Goal: Information Seeking & Learning: Learn about a topic

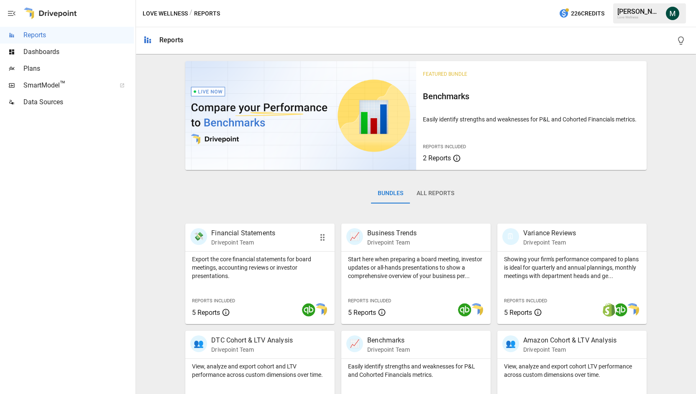
scroll to position [147, 0]
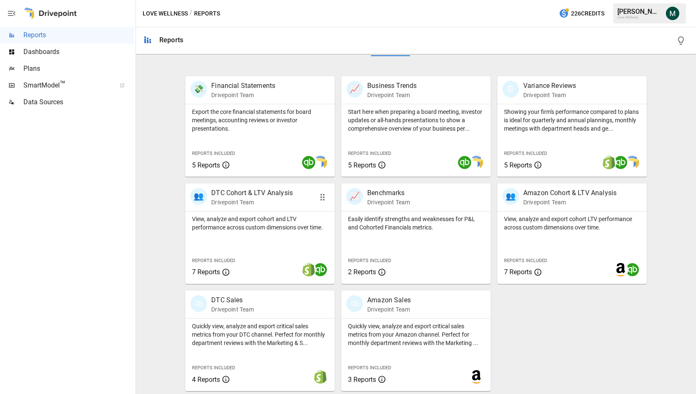
click at [254, 193] on p "DTC Cohort & LTV Analysis" at bounding box center [252, 193] width 82 height 10
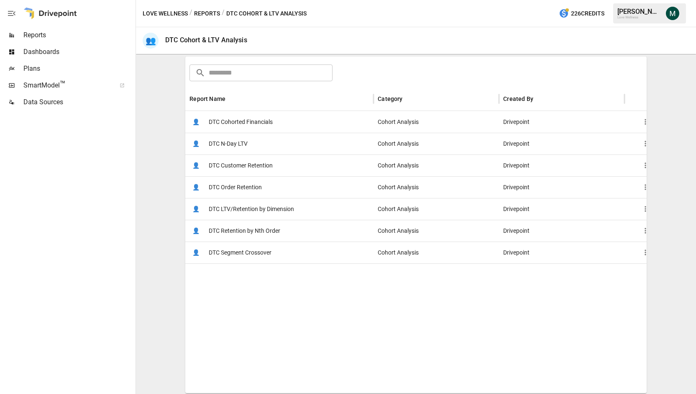
scroll to position [126, 0]
click at [240, 143] on span "DTC N-Day LTV" at bounding box center [228, 142] width 39 height 21
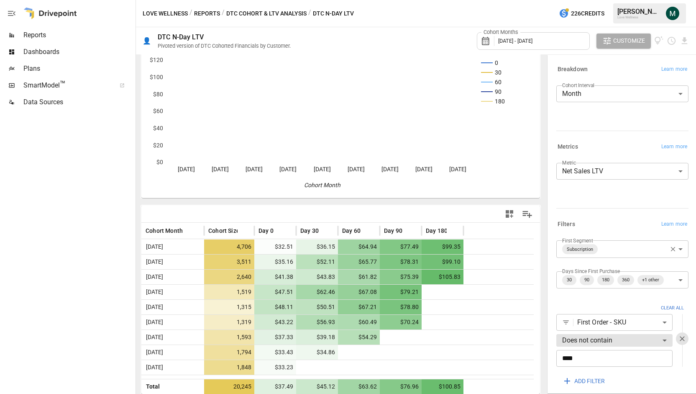
scroll to position [30, 0]
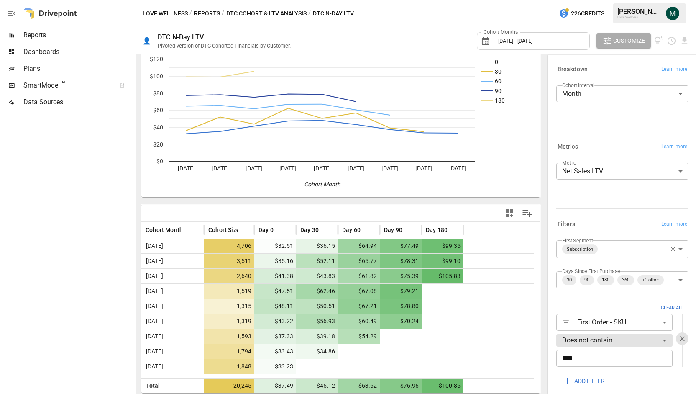
click at [624, 0] on body "**********" at bounding box center [348, 0] width 696 height 0
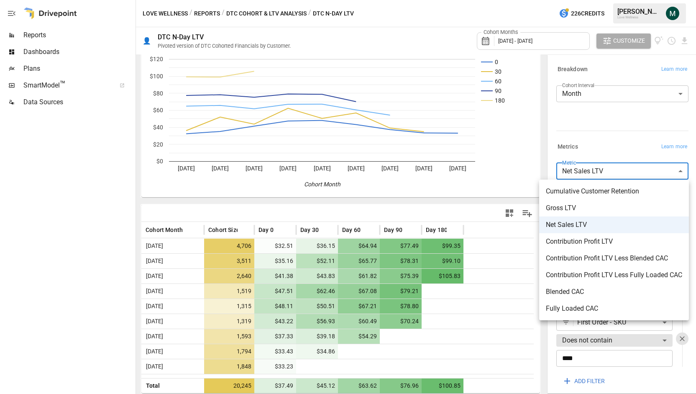
click at [613, 259] on span "Contribution Profit LTV Less Blended CAC" at bounding box center [614, 258] width 136 height 10
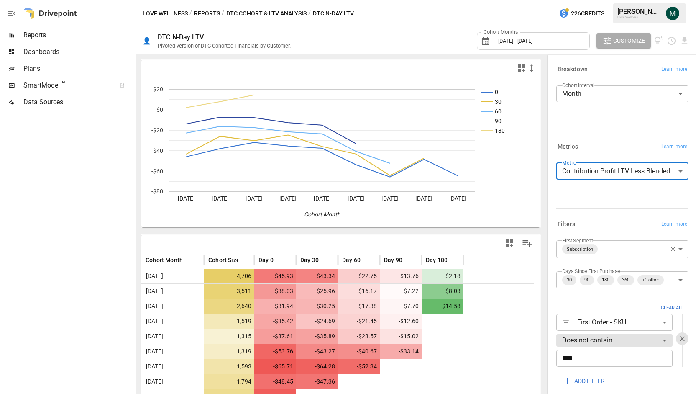
scroll to position [30, 0]
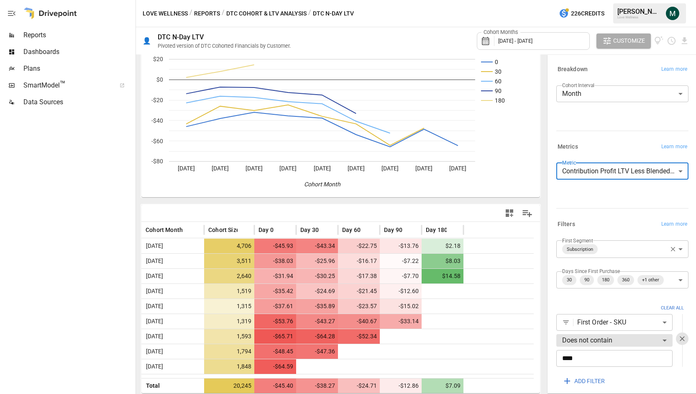
click at [589, 0] on body "Reports Dashboards Plans SmartModel ™ Data Sources Love Wellness / Reports / DT…" at bounding box center [348, 0] width 696 height 0
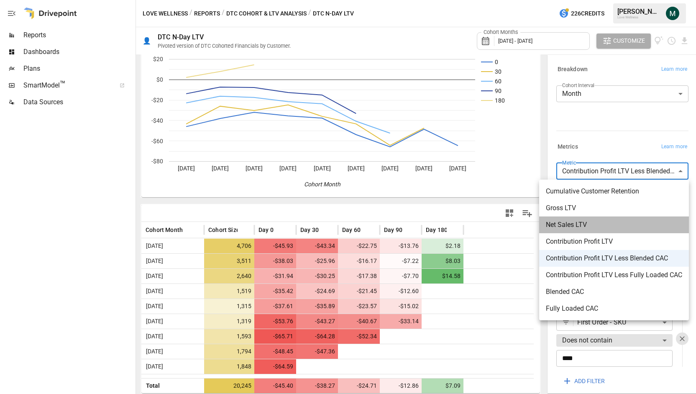
click at [580, 229] on span "Net Sales LTV" at bounding box center [614, 225] width 136 height 10
type input "**********"
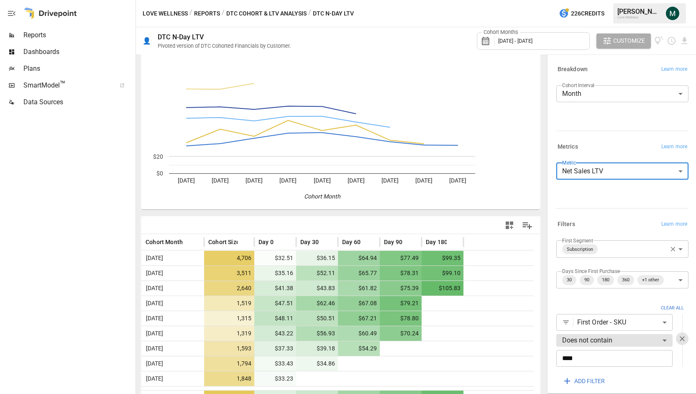
scroll to position [30, 0]
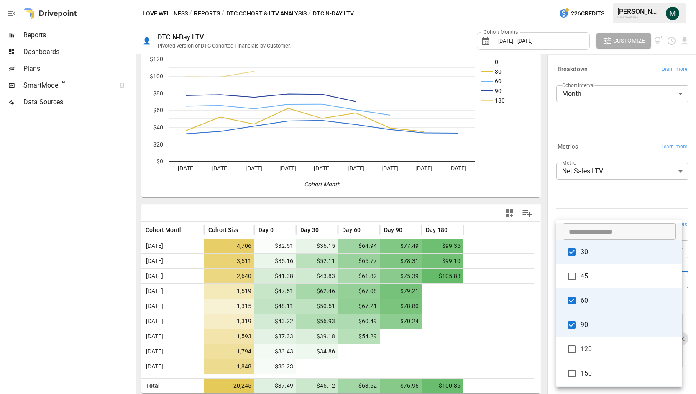
click at [670, 0] on body "**********" at bounding box center [348, 0] width 696 height 0
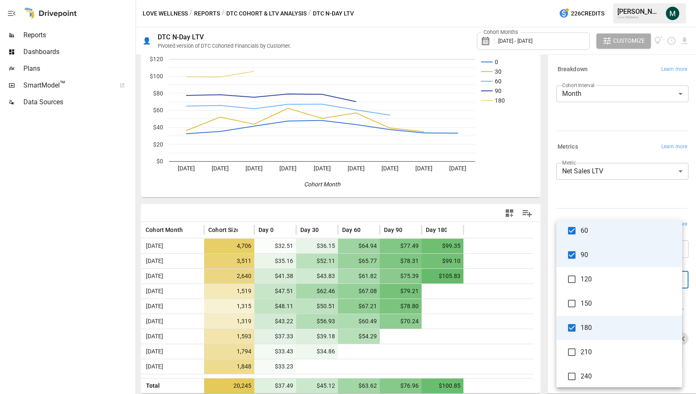
scroll to position [0, 0]
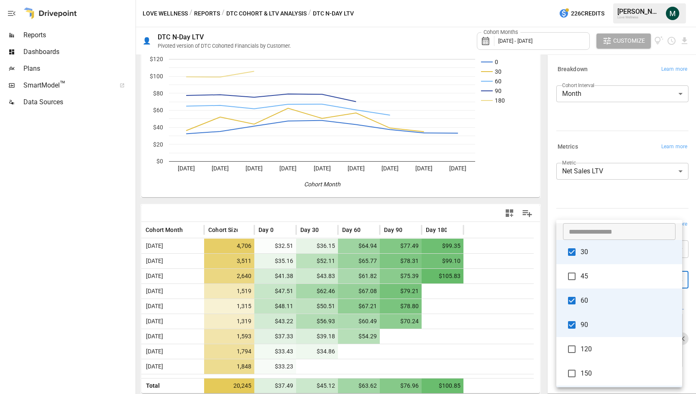
click at [593, 282] on li "45" at bounding box center [620, 276] width 126 height 24
type input "**********"
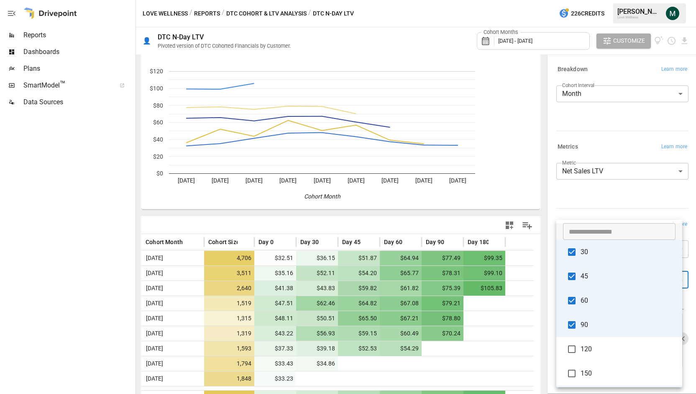
scroll to position [30, 0]
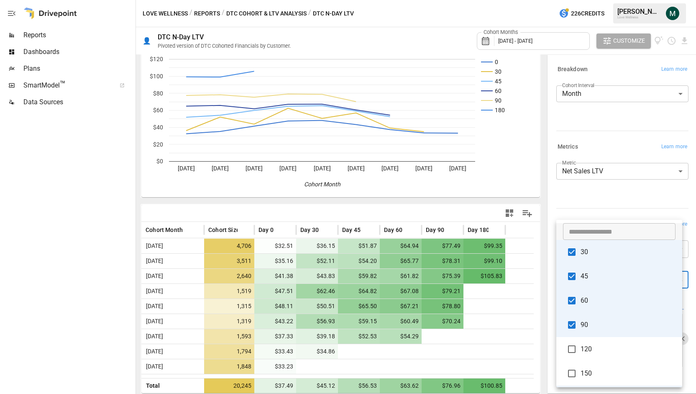
click at [540, 199] on div at bounding box center [348, 197] width 696 height 394
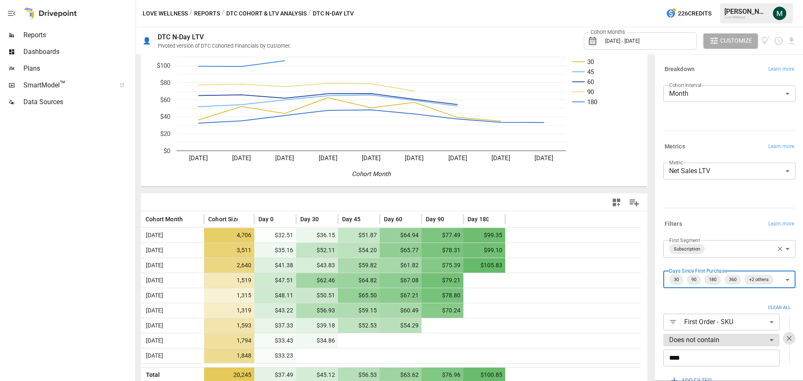
scroll to position [43, 0]
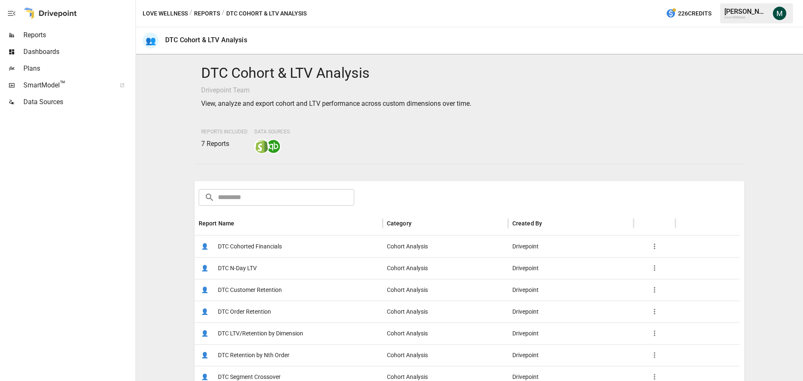
scroll to position [126, 0]
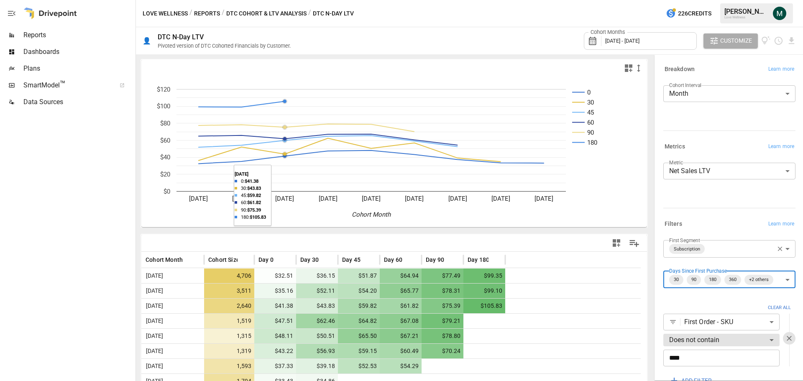
scroll to position [43, 0]
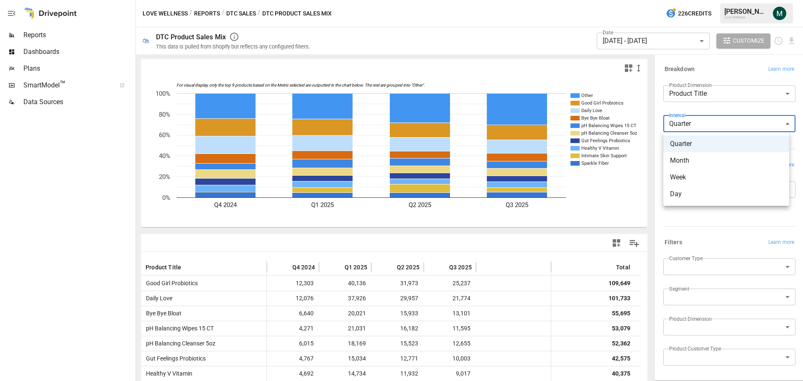
scroll to position [84, 0]
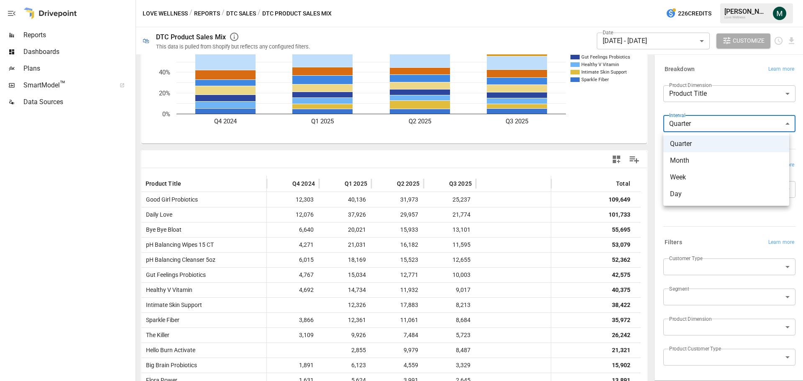
click at [61, 33] on div at bounding box center [401, 190] width 803 height 381
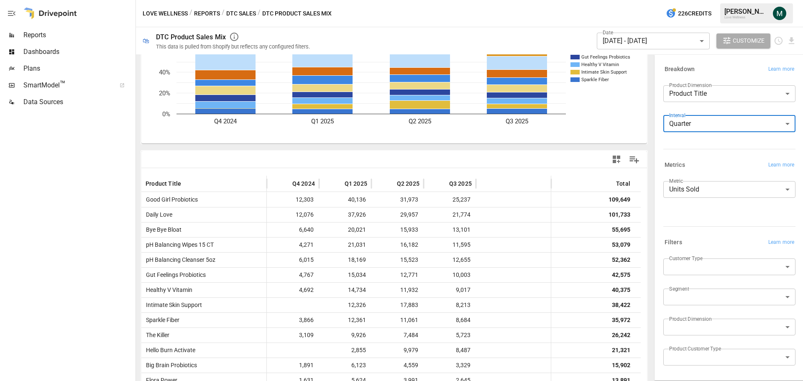
click at [29, 31] on span "Reports" at bounding box center [78, 35] width 110 height 10
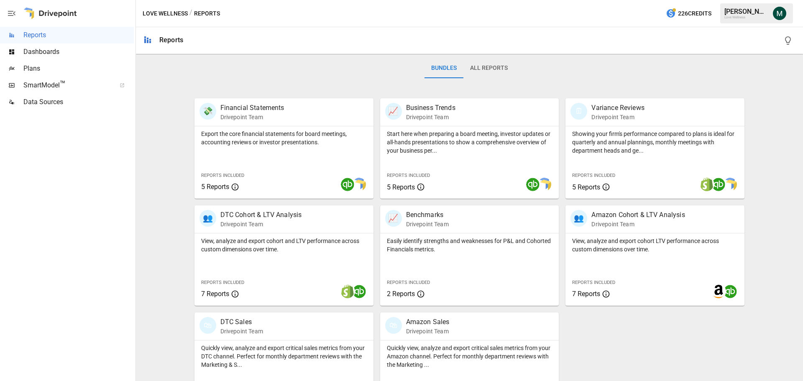
scroll to position [126, 0]
click at [259, 217] on p "DTC Cohort & LTV Analysis" at bounding box center [262, 215] width 82 height 10
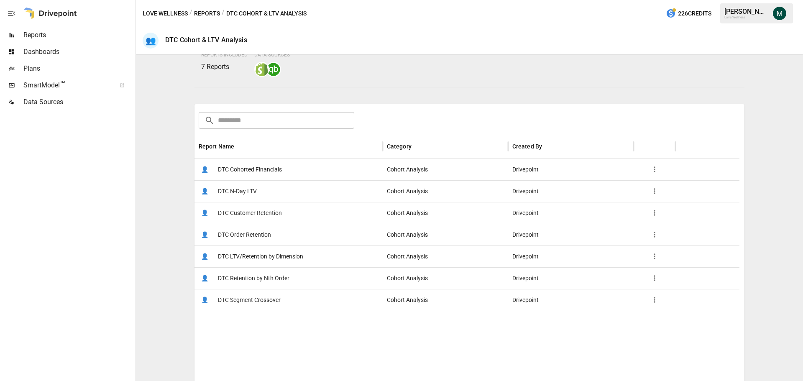
scroll to position [84, 0]
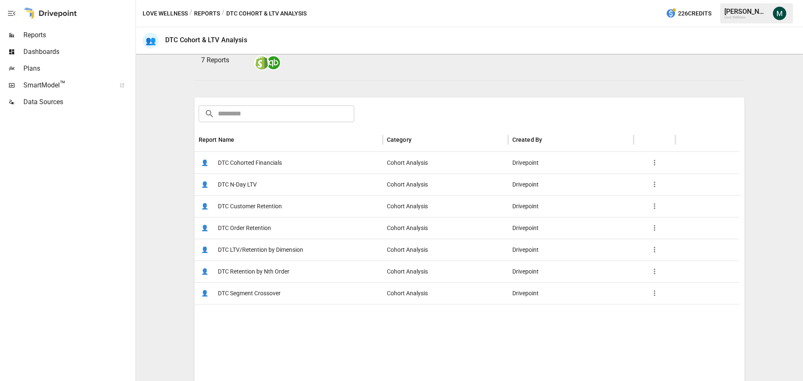
click at [259, 205] on span "DTC Customer Retention" at bounding box center [250, 206] width 64 height 21
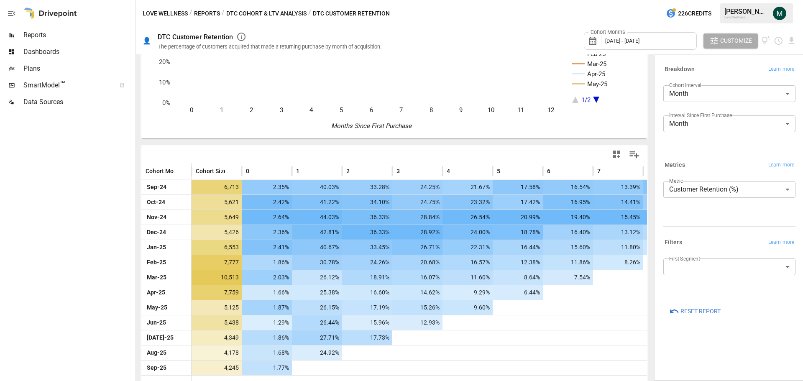
scroll to position [95, 0]
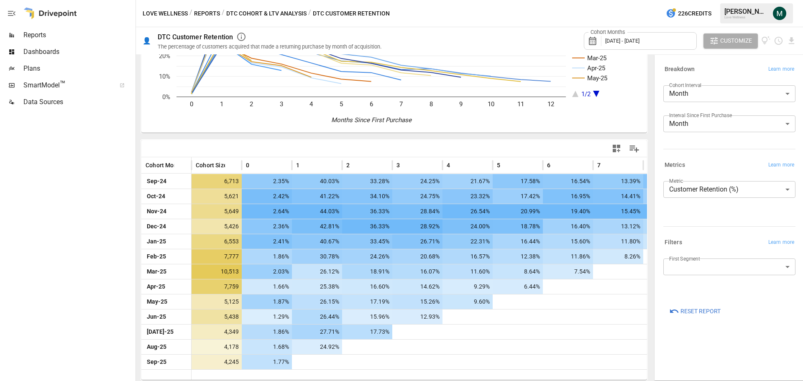
click at [81, 36] on span "Reports" at bounding box center [78, 35] width 110 height 10
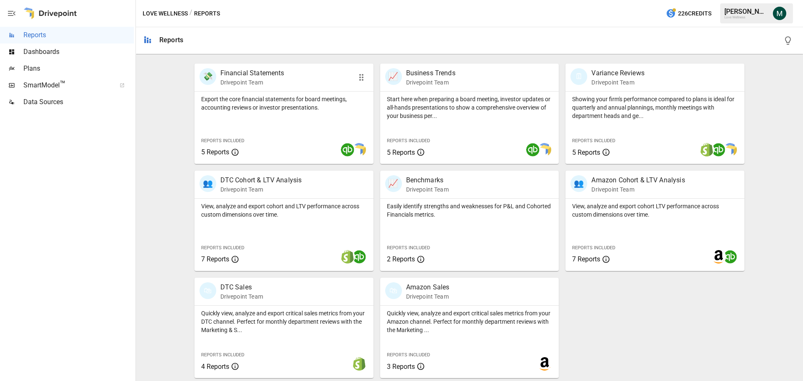
scroll to position [160, 0]
click at [273, 179] on p "DTC Cohort & LTV Analysis" at bounding box center [262, 180] width 82 height 10
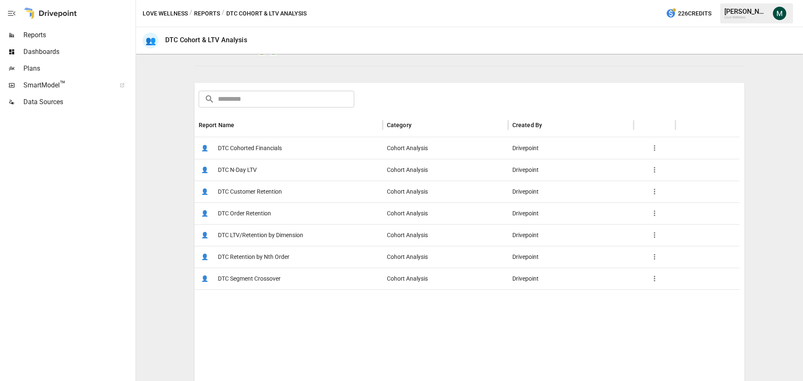
scroll to position [84, 0]
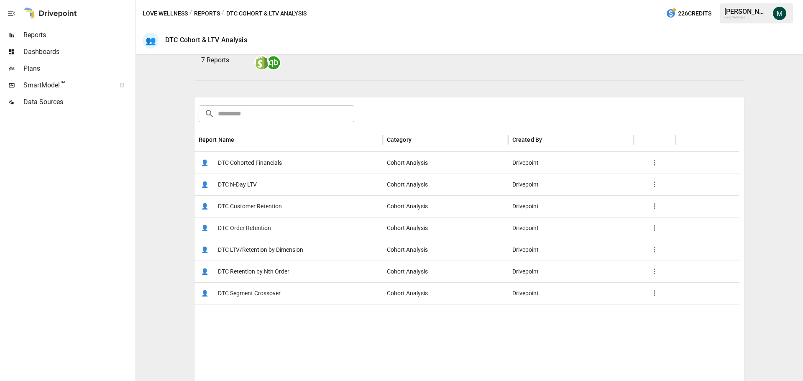
click at [263, 165] on span "DTC Cohorted Financials" at bounding box center [250, 162] width 64 height 21
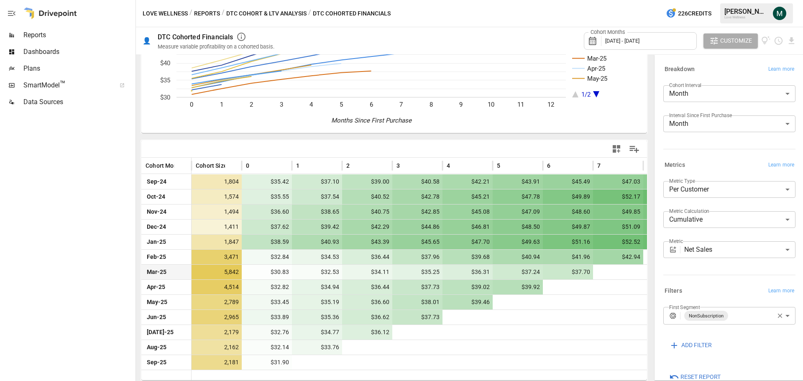
scroll to position [95, 0]
click at [778, 317] on icon "button" at bounding box center [780, 316] width 5 height 5
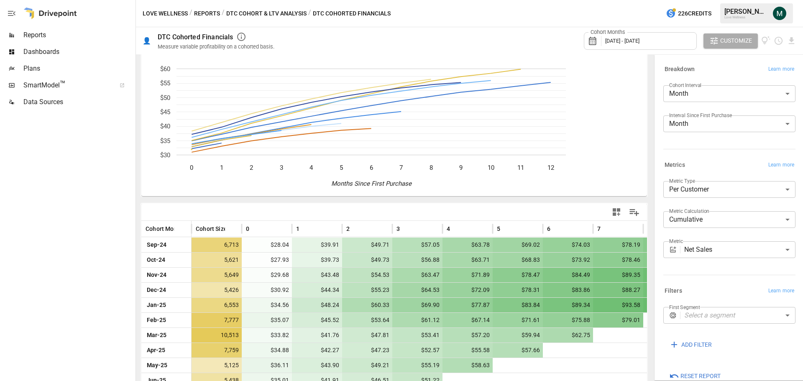
scroll to position [95, 0]
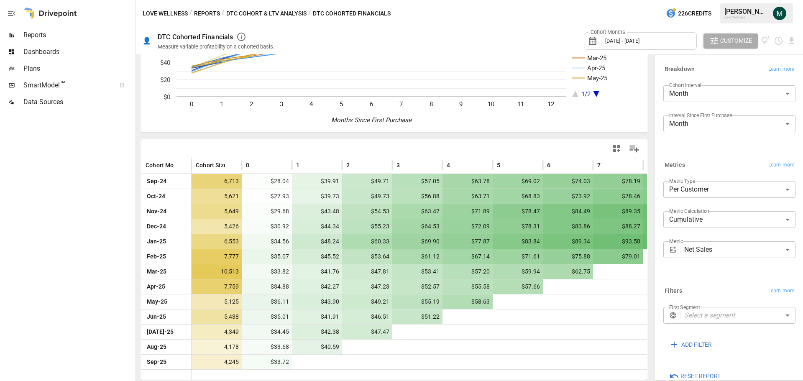
click at [640, 43] on span "[DATE] - [DATE]" at bounding box center [623, 41] width 34 height 6
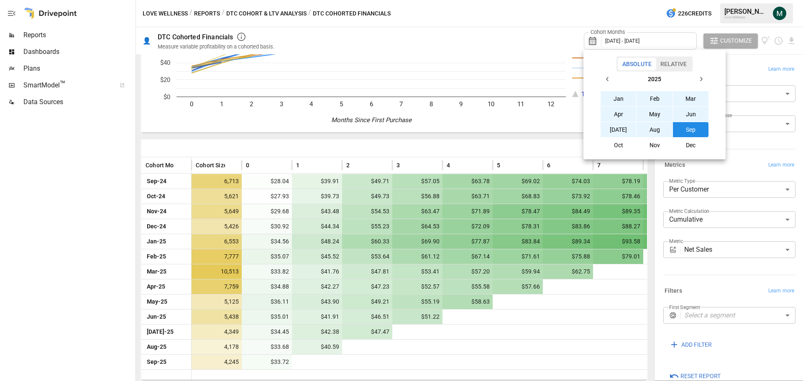
click at [557, 23] on div at bounding box center [401, 190] width 803 height 381
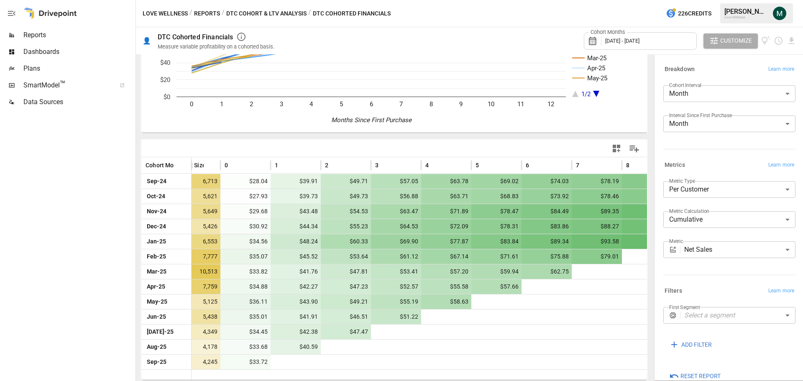
scroll to position [0, 0]
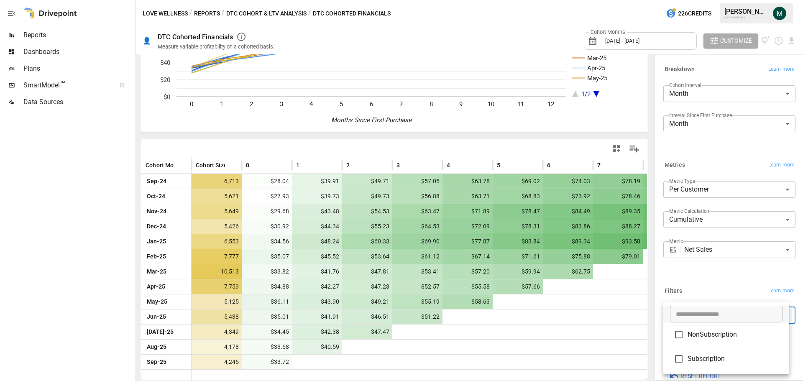
click at [705, 0] on body "Reports Dashboards Plans SmartModel ™ Data Sources Love Wellness / Reports / DT…" at bounding box center [401, 0] width 803 height 0
click at [706, 357] on span "Subscription" at bounding box center [735, 359] width 95 height 10
type input "**********"
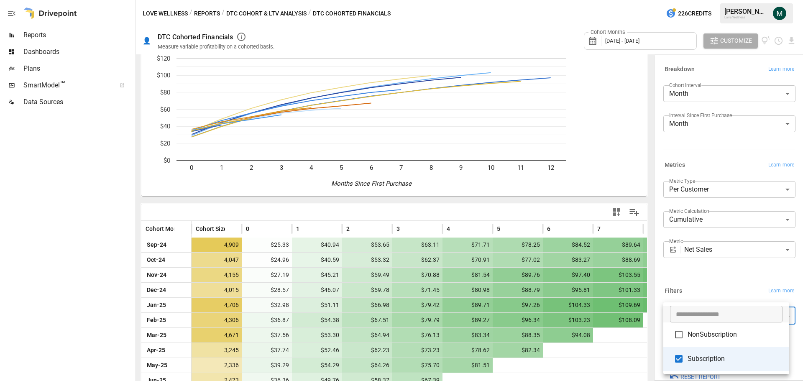
scroll to position [31, 0]
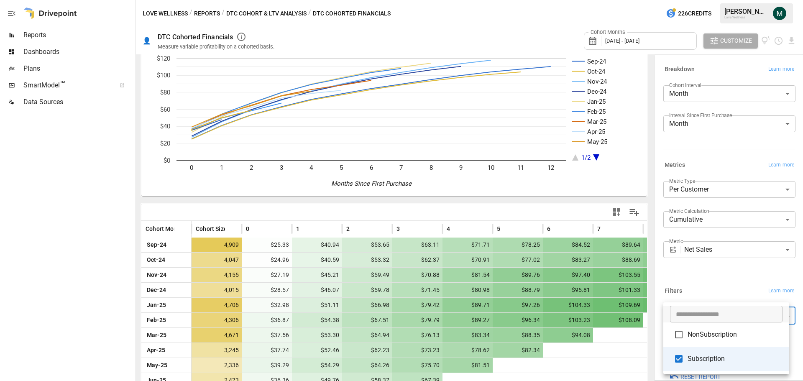
click at [554, 203] on div at bounding box center [401, 190] width 803 height 381
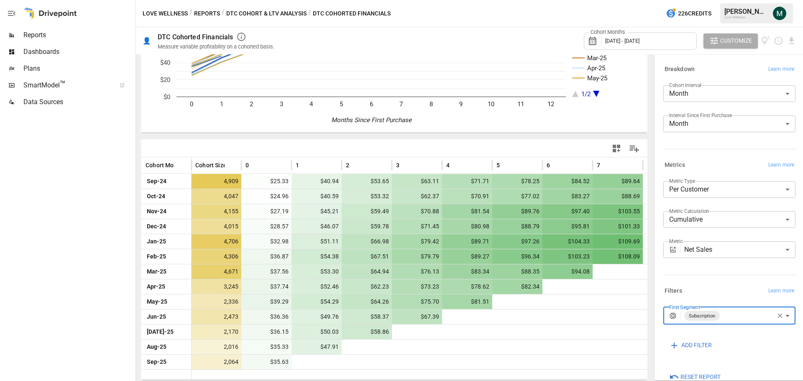
scroll to position [0, 0]
